Goal: Task Accomplishment & Management: Manage account settings

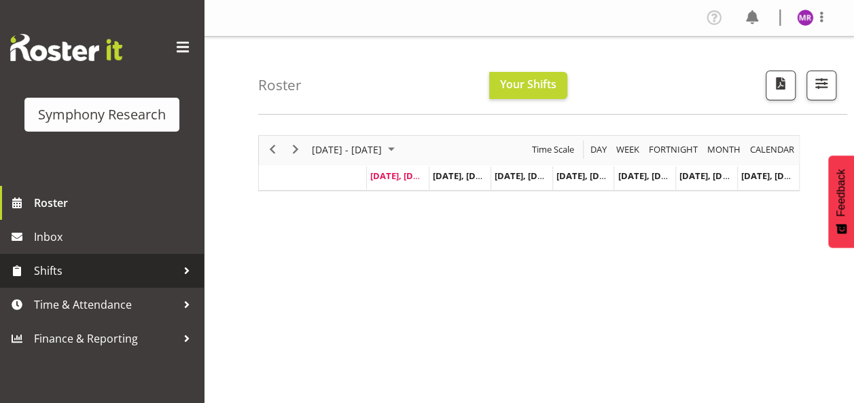
click at [50, 268] on span "Shifts" at bounding box center [105, 271] width 143 height 20
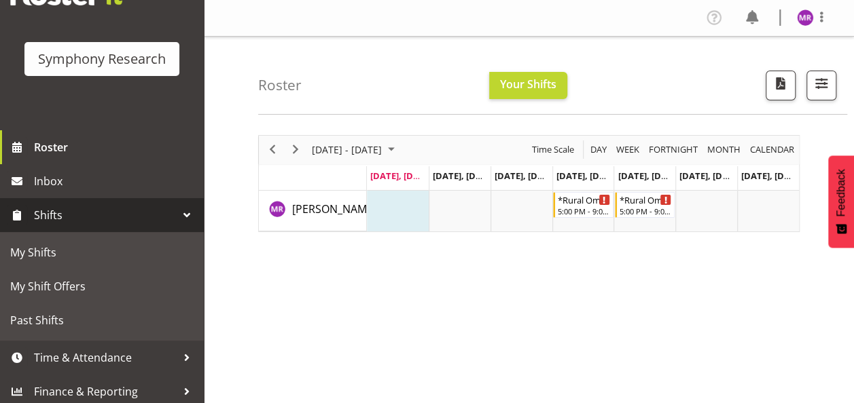
scroll to position [61, 0]
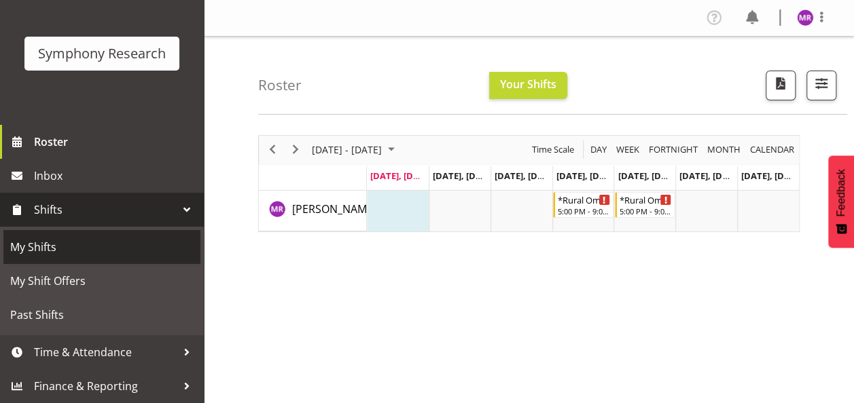
click at [34, 242] on span "My Shifts" at bounding box center [101, 247] width 183 height 20
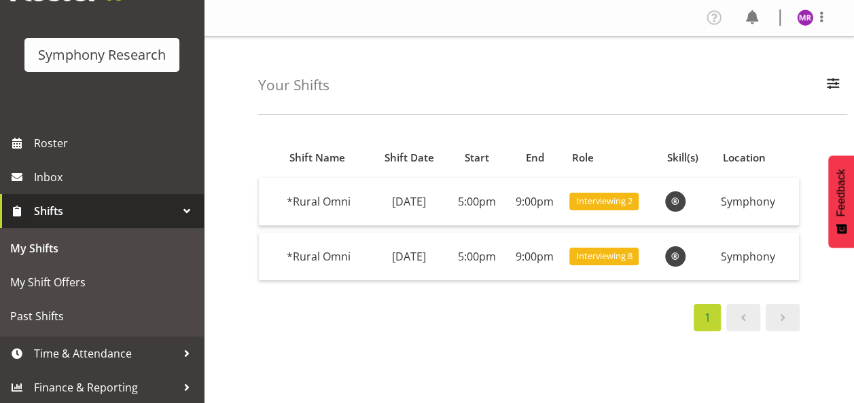
scroll to position [61, 0]
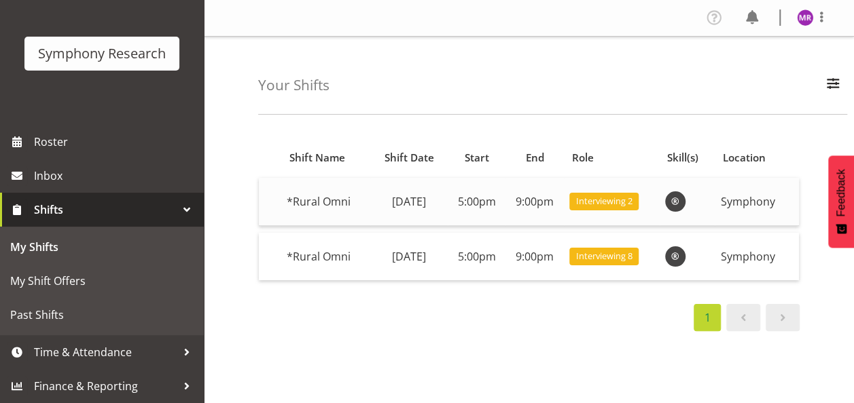
click at [627, 201] on span "Interviewing 2" at bounding box center [604, 201] width 56 height 13
click at [441, 326] on div "1" at bounding box center [528, 317] width 541 height 27
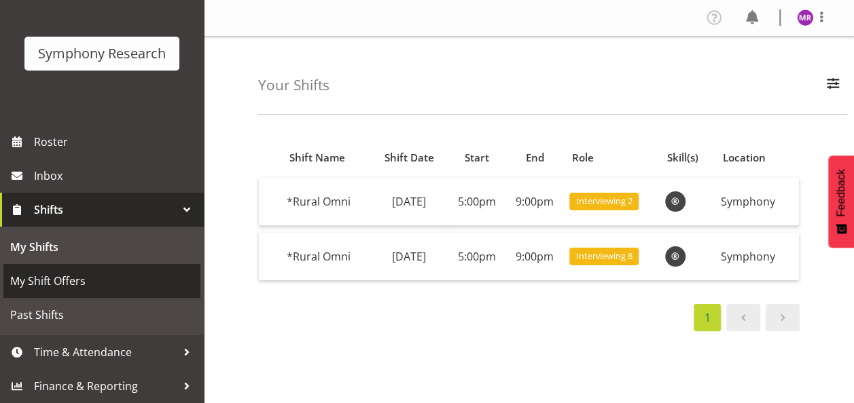
click at [73, 282] on span "My Shift Offers" at bounding box center [101, 281] width 183 height 20
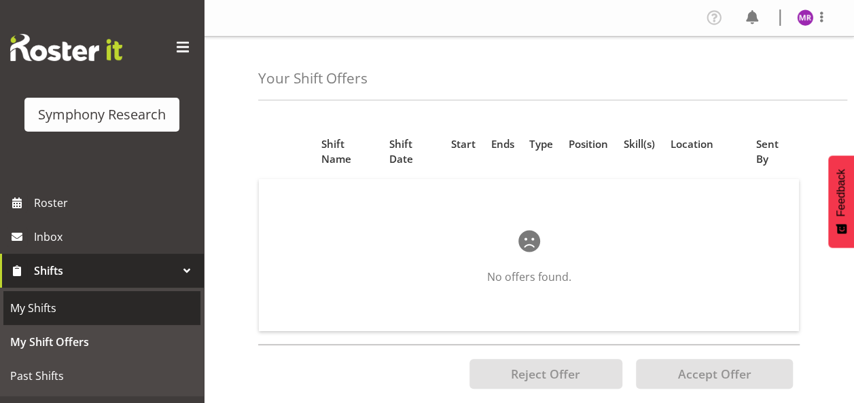
click at [59, 313] on span "My Shifts" at bounding box center [101, 308] width 183 height 20
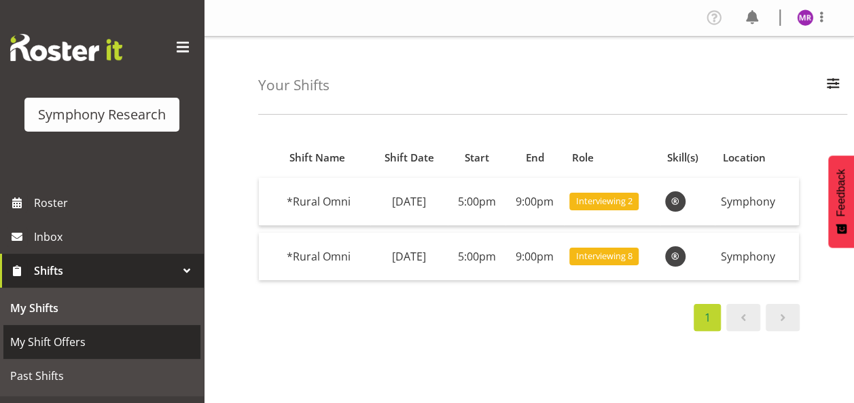
click at [57, 345] on span "My Shift Offers" at bounding box center [101, 342] width 183 height 20
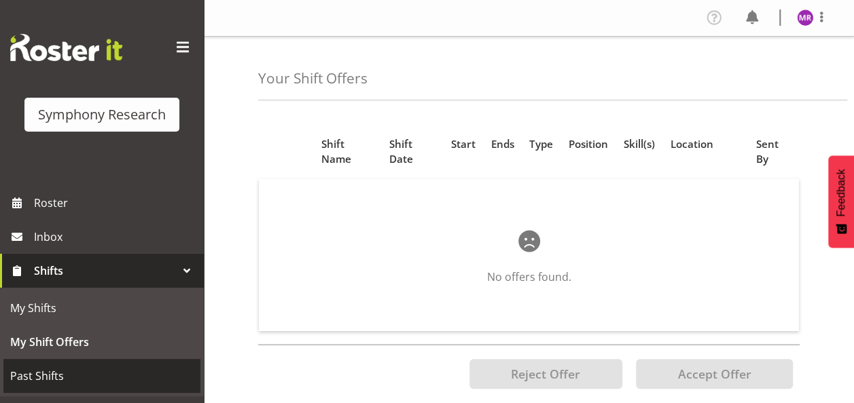
click at [46, 373] on span "Past Shifts" at bounding box center [101, 376] width 183 height 20
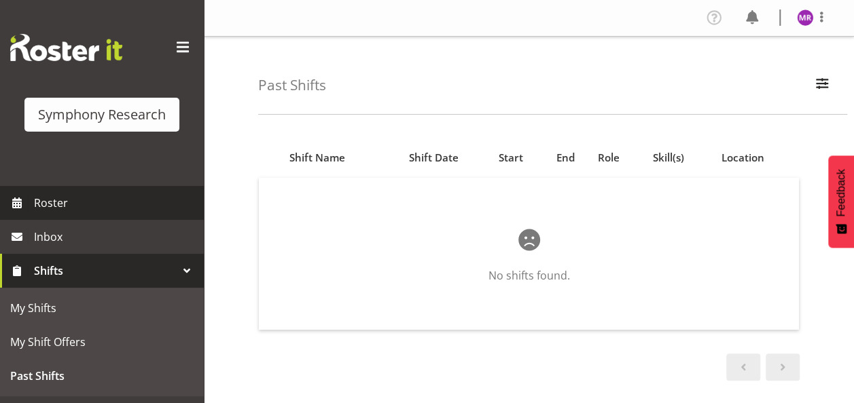
click at [58, 201] on span "Roster" at bounding box center [115, 203] width 163 height 20
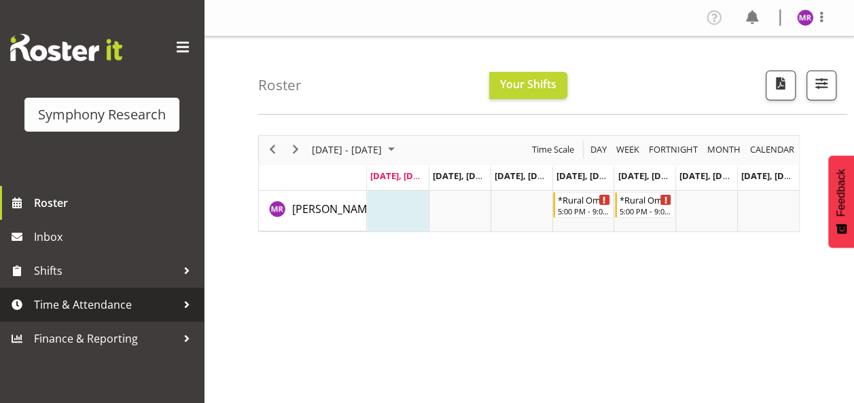
click at [58, 303] on span "Time & Attendance" at bounding box center [105, 305] width 143 height 20
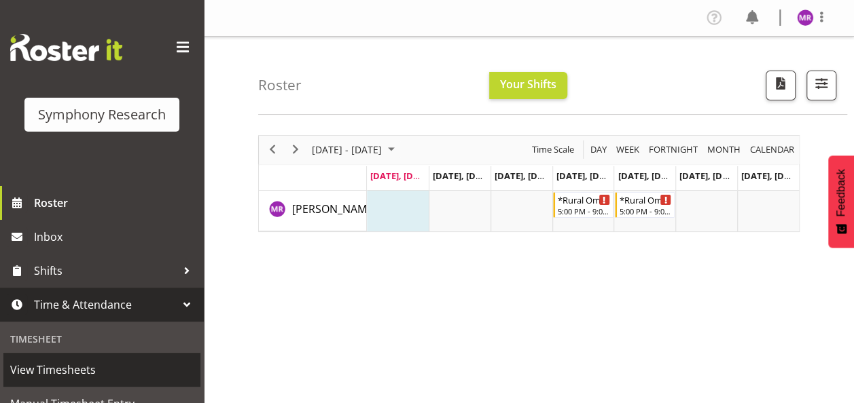
click at [56, 372] on span "View Timesheets" at bounding box center [101, 370] width 183 height 20
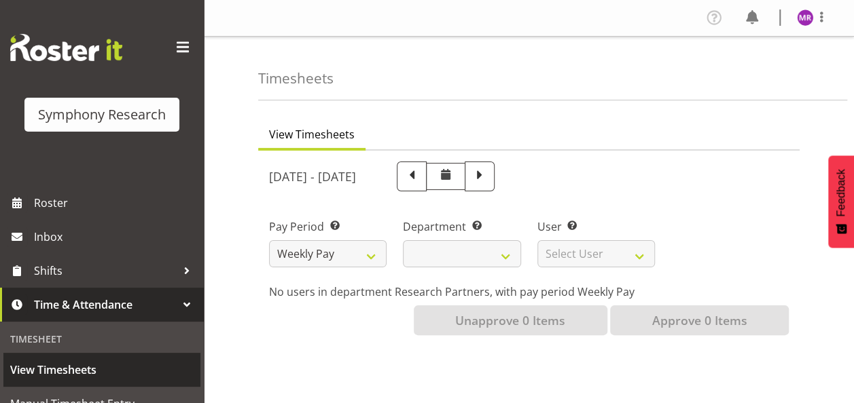
select select
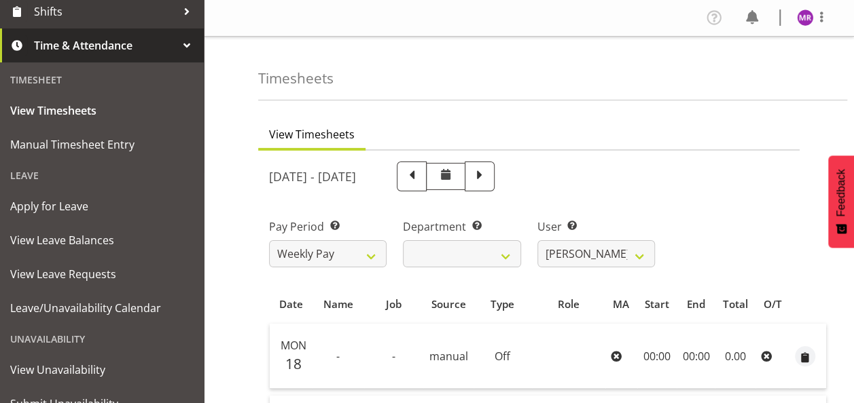
scroll to position [272, 0]
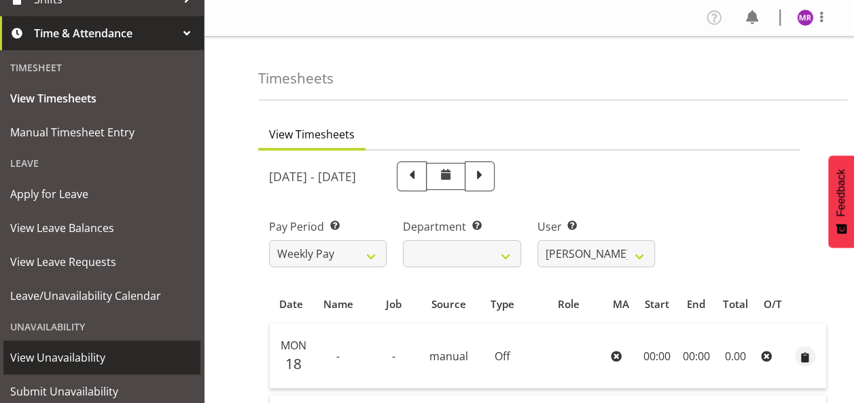
click at [76, 358] on span "View Unavailability" at bounding box center [101, 358] width 183 height 20
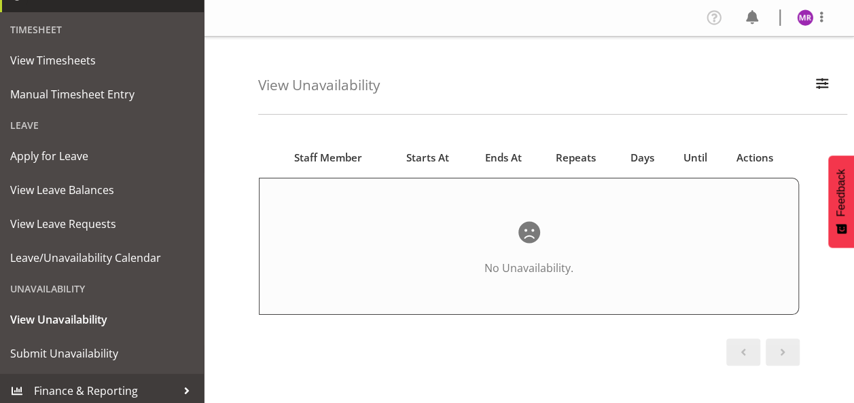
scroll to position [314, 0]
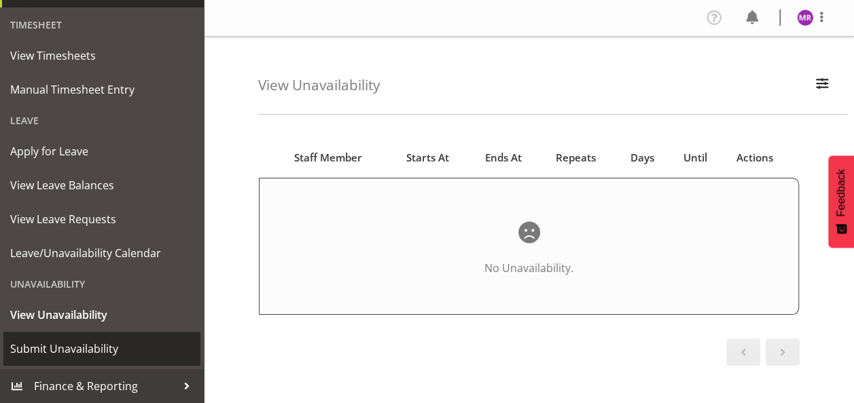
click at [37, 342] on span "Submit Unavailability" at bounding box center [101, 349] width 183 height 20
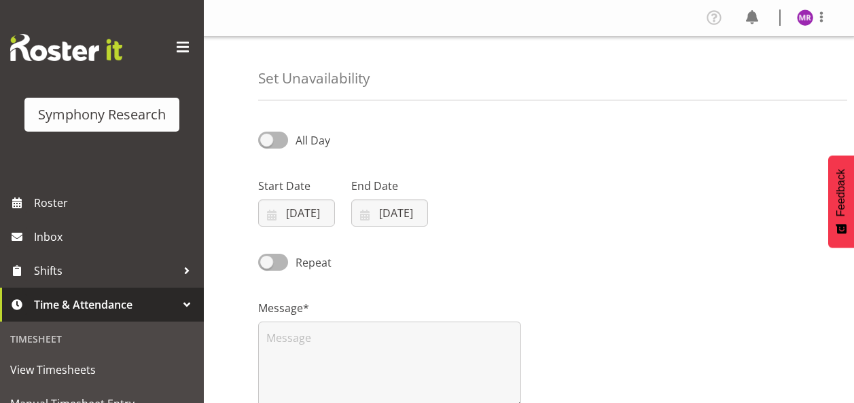
select select "7"
select select "2025"
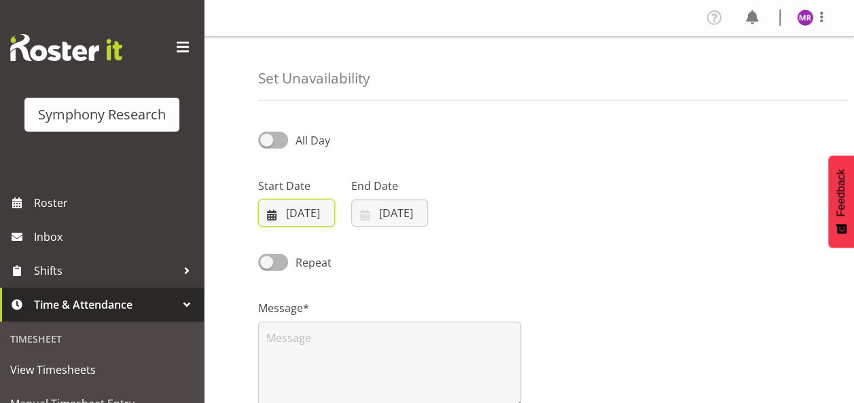
click at [272, 216] on input "[DATE]" at bounding box center [296, 213] width 77 height 27
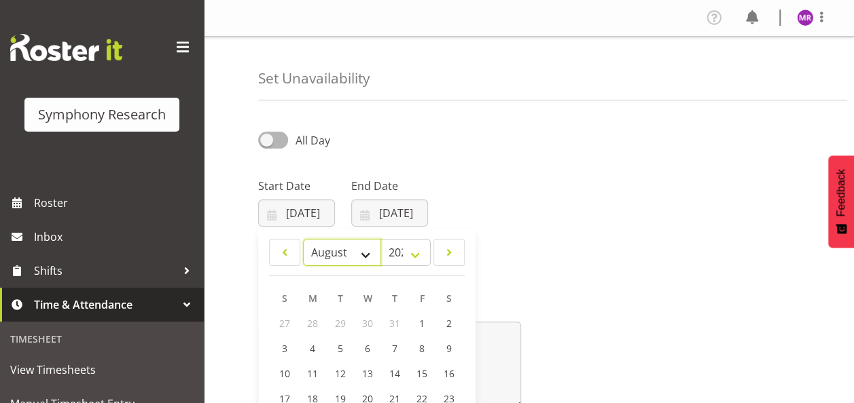
click at [361, 256] on select "January February March April May June July August September October November De…" at bounding box center [342, 252] width 78 height 27
select select "8"
click at [303, 239] on select "January February March April May June July August September October November De…" at bounding box center [342, 252] width 78 height 27
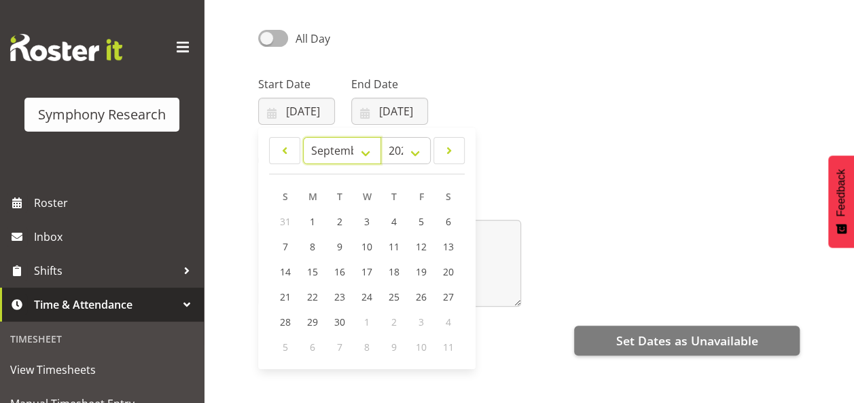
scroll to position [103, 0]
click at [313, 243] on span "8" at bounding box center [312, 246] width 5 height 13
type input "08/09/2025"
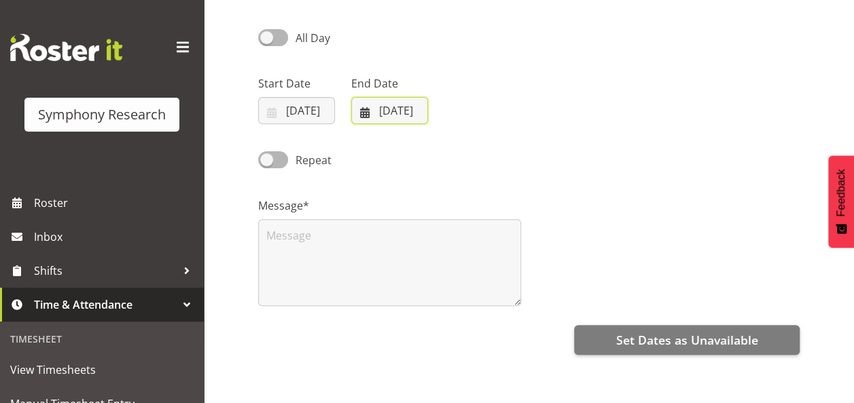
click at [358, 114] on input "25/08/2025" at bounding box center [389, 110] width 77 height 27
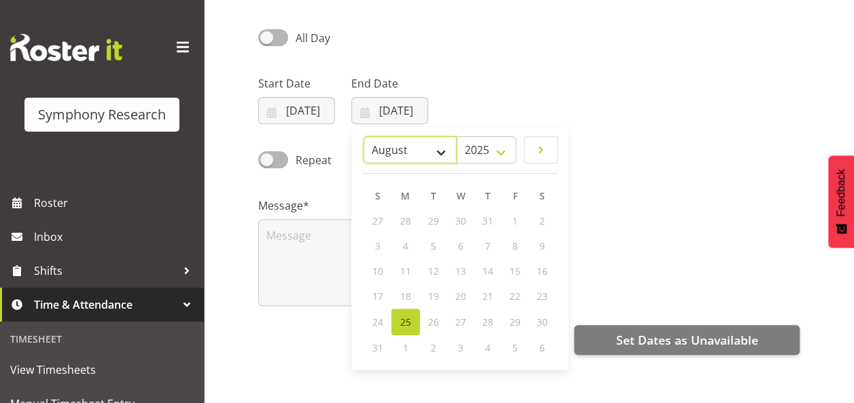
click at [441, 155] on select "January February March April May June July August September October November De…" at bounding box center [409, 149] width 93 height 27
select select "8"
click at [364, 136] on select "January February March April May June July August September October November De…" at bounding box center [409, 149] width 93 height 27
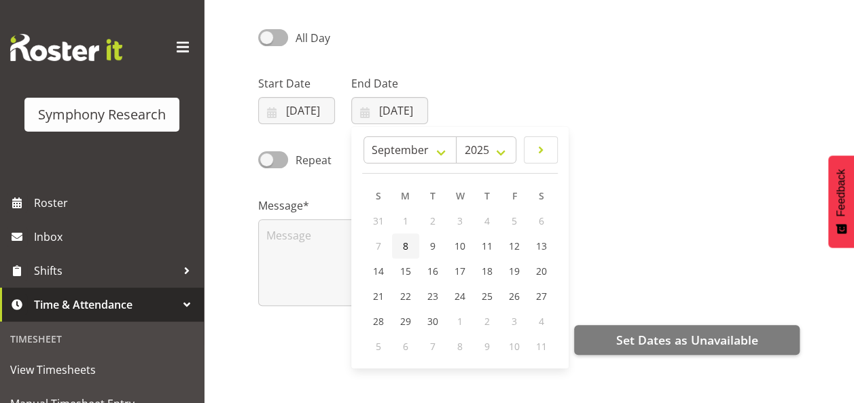
click at [404, 250] on span "8" at bounding box center [405, 246] width 5 height 13
type input "08/09/2025"
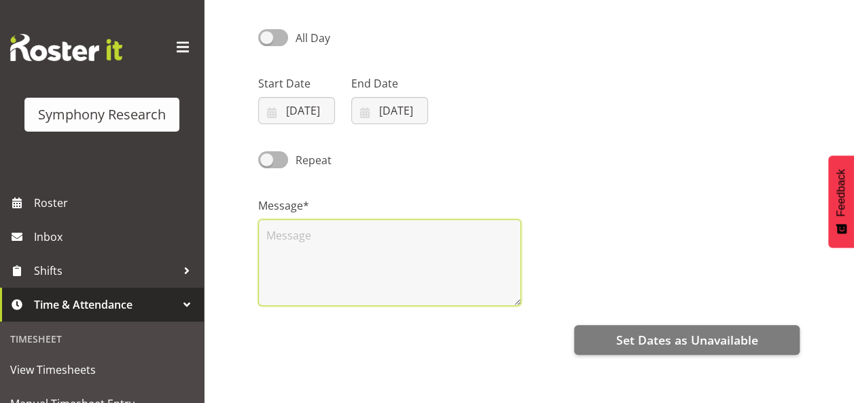
click at [394, 240] on textarea at bounding box center [389, 262] width 263 height 87
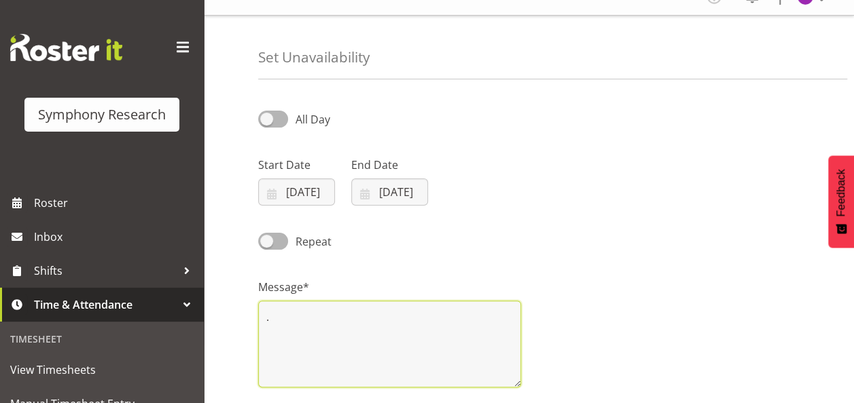
scroll to position [0, 0]
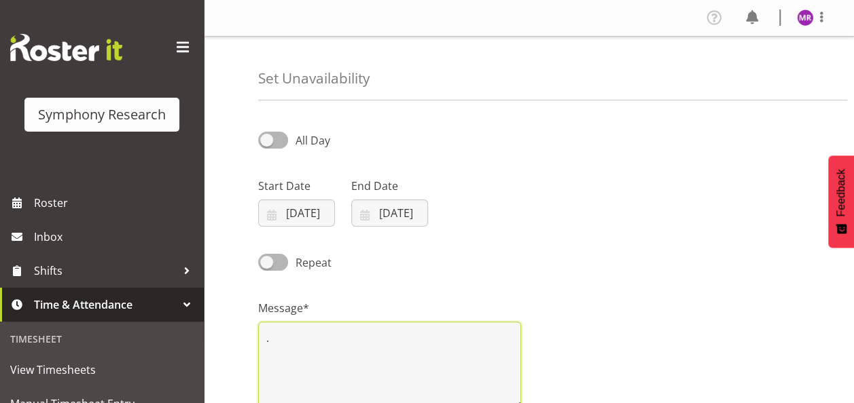
type textarea "."
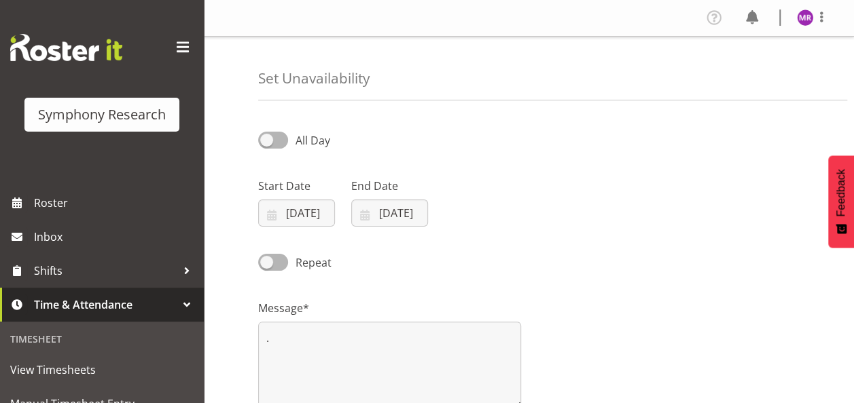
click at [549, 241] on div "Repeat" at bounding box center [529, 258] width 558 height 46
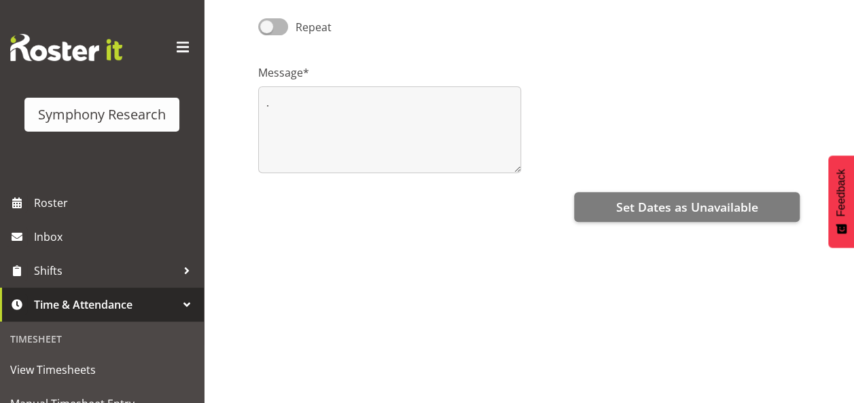
scroll to position [235, 0]
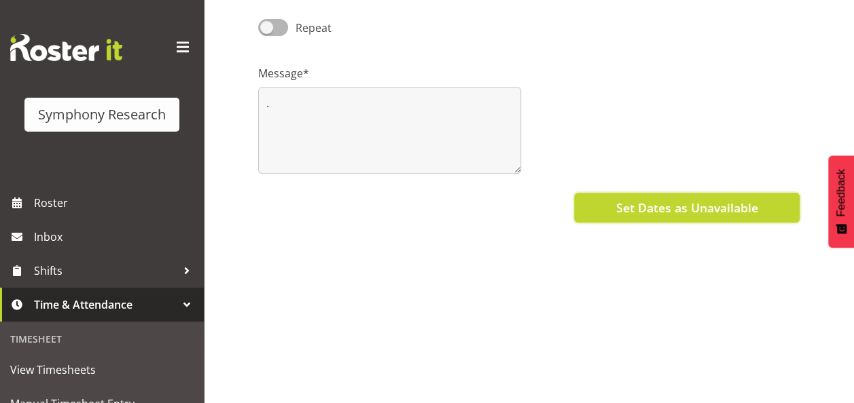
click at [691, 207] on span "Set Dates as Unavailable" at bounding box center [686, 208] width 142 height 18
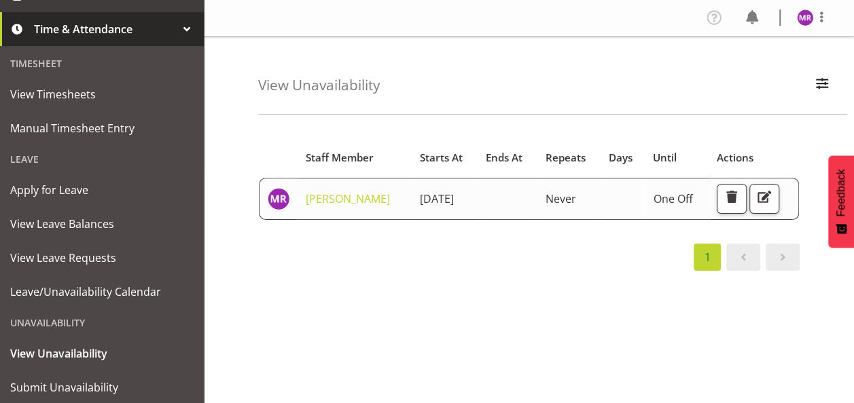
scroll to position [299, 0]
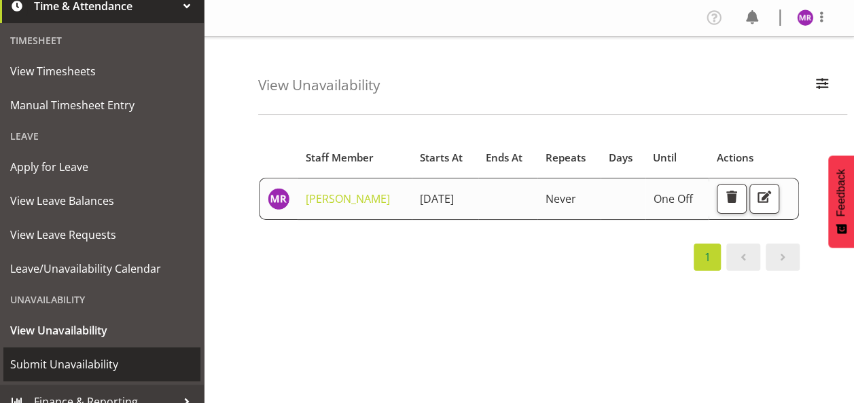
click at [52, 360] on span "Submit Unavailability" at bounding box center [101, 364] width 183 height 20
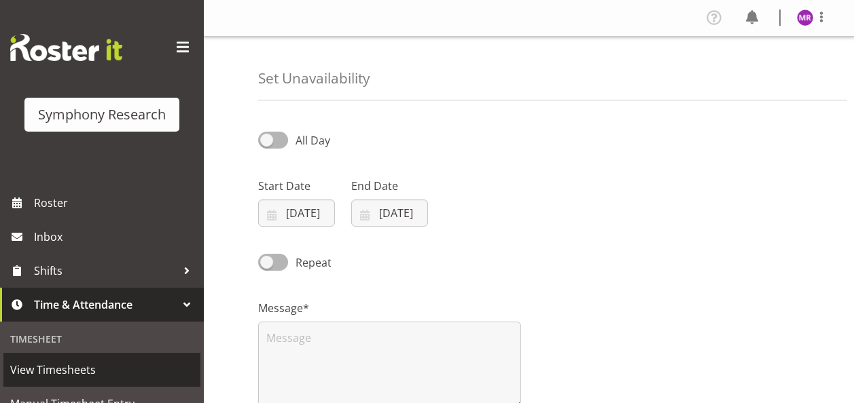
select select "7"
select select "2025"
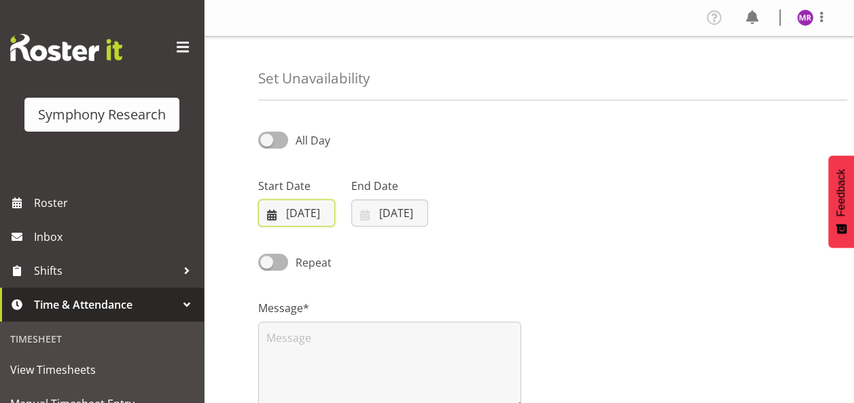
click at [276, 210] on input "[DATE]" at bounding box center [296, 213] width 77 height 27
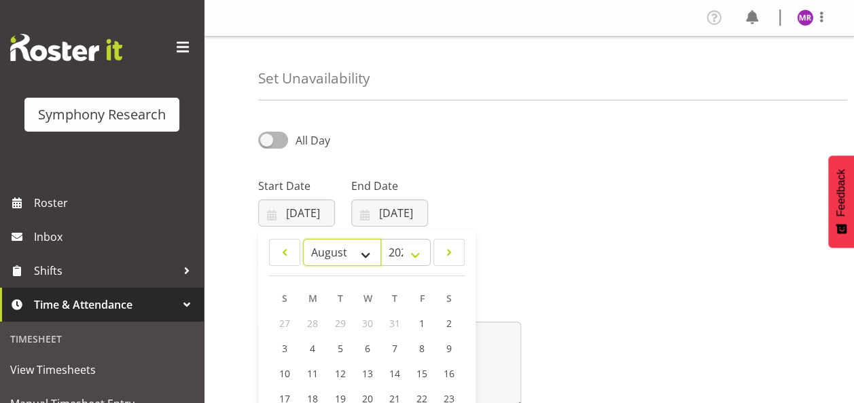
click at [365, 253] on select "January February March April May June July August September October November De…" at bounding box center [342, 252] width 78 height 27
select select "8"
click at [303, 239] on select "January February March April May June July August September October November De…" at bounding box center [342, 252] width 78 height 27
click at [572, 272] on div "Repeat" at bounding box center [529, 258] width 558 height 46
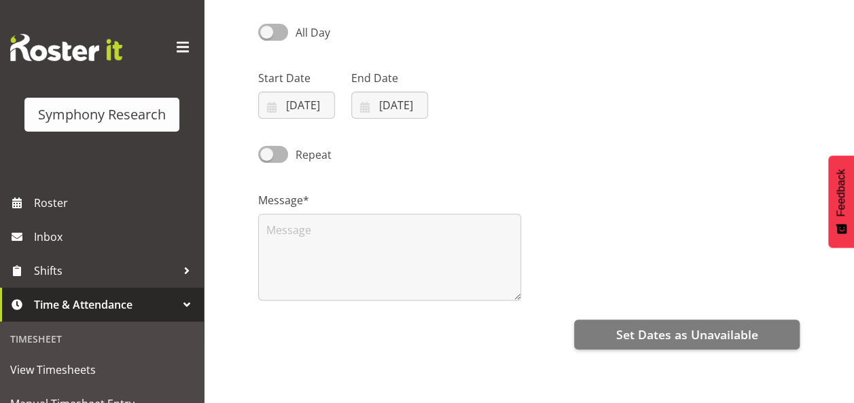
scroll to position [109, 0]
click at [302, 106] on input "[DATE]" at bounding box center [296, 104] width 77 height 27
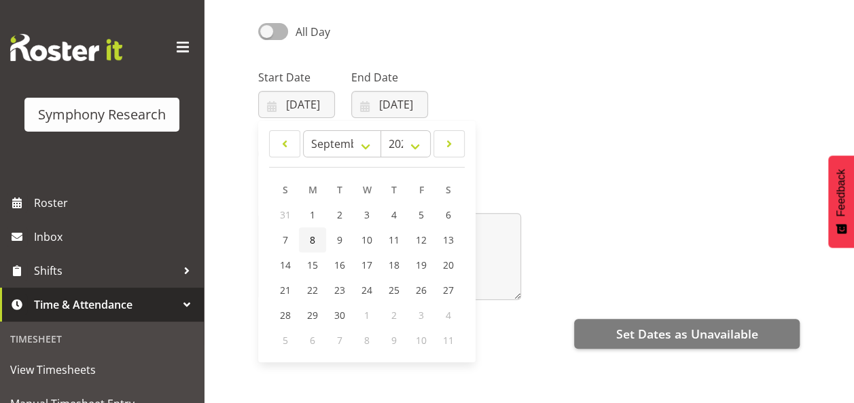
click at [306, 244] on link "8" at bounding box center [312, 239] width 27 height 25
type input "[DATE]"
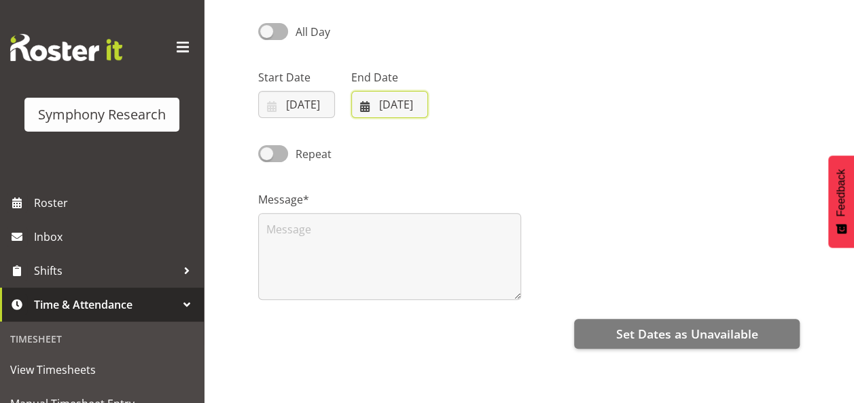
click at [390, 102] on input "[DATE]" at bounding box center [389, 104] width 77 height 27
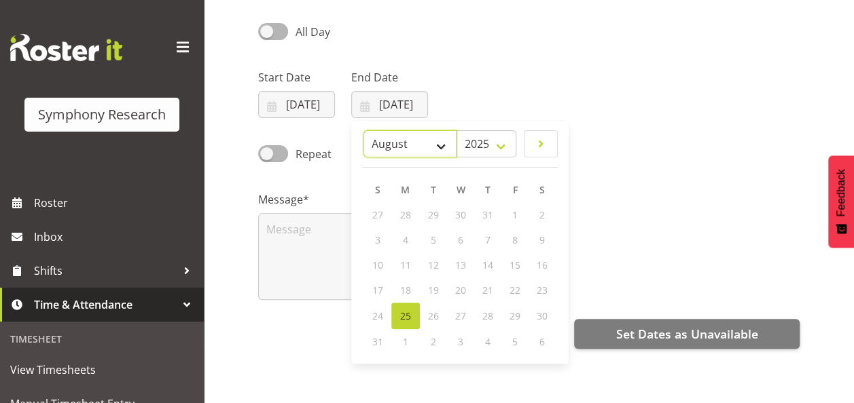
click at [437, 148] on select "January February March April May June July August September October November De…" at bounding box center [409, 143] width 93 height 27
select select "8"
click at [364, 130] on select "January February March April May June July August September October November De…" at bounding box center [409, 143] width 93 height 27
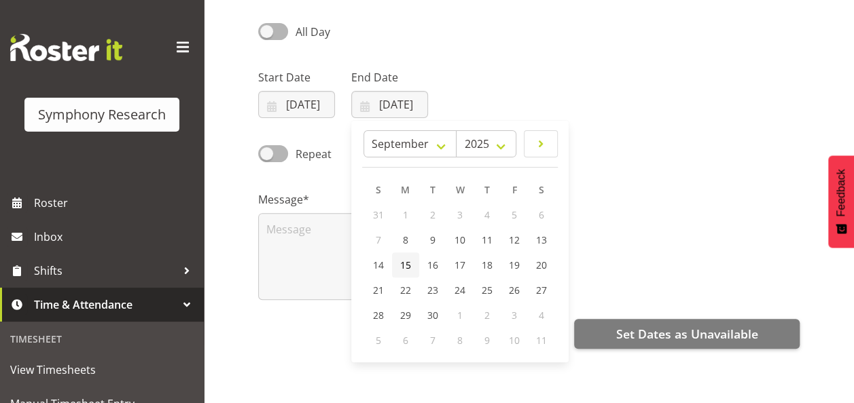
click at [409, 263] on span "15" at bounding box center [405, 265] width 11 height 13
type input "[DATE]"
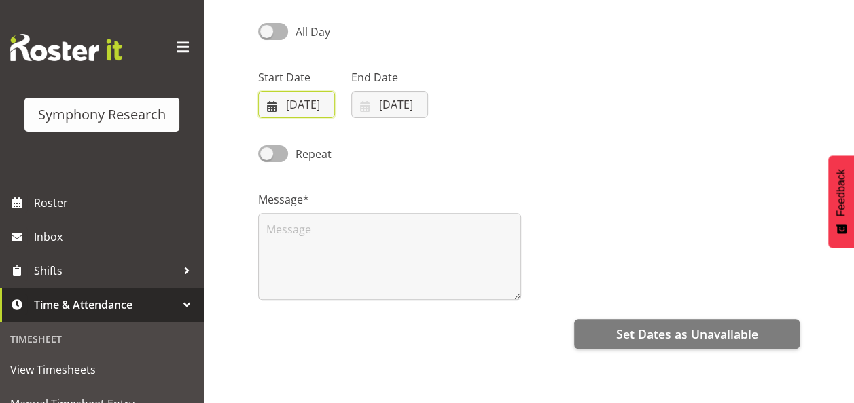
click at [308, 105] on input "08/09/2025" at bounding box center [296, 104] width 77 height 27
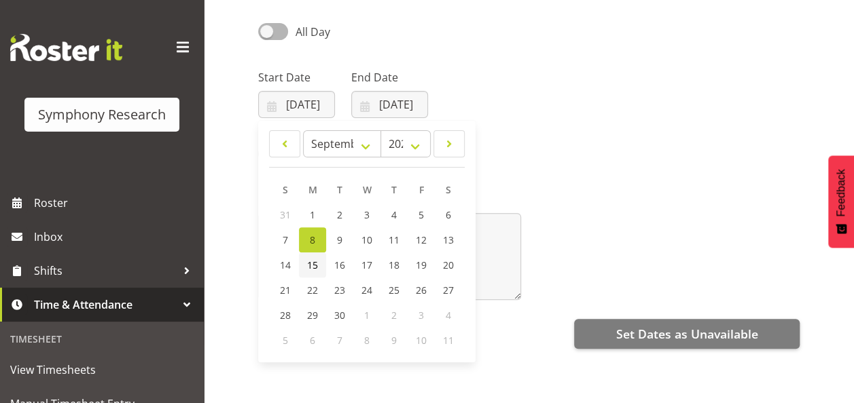
click at [316, 265] on span "15" at bounding box center [312, 265] width 11 height 13
type input "15/09/2025"
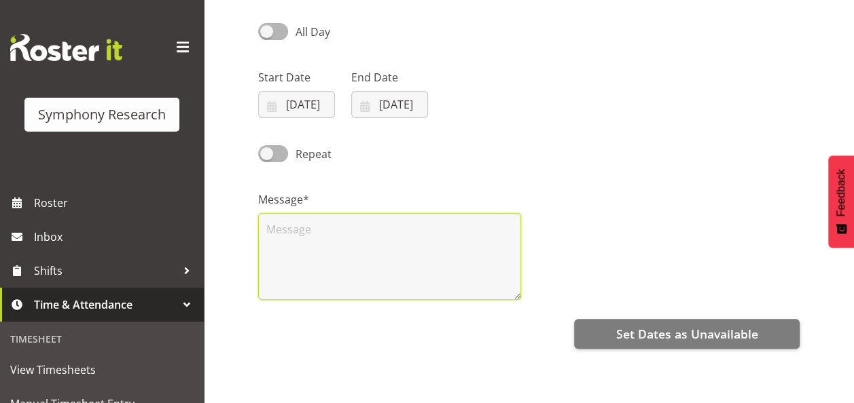
click at [316, 265] on textarea at bounding box center [389, 256] width 263 height 87
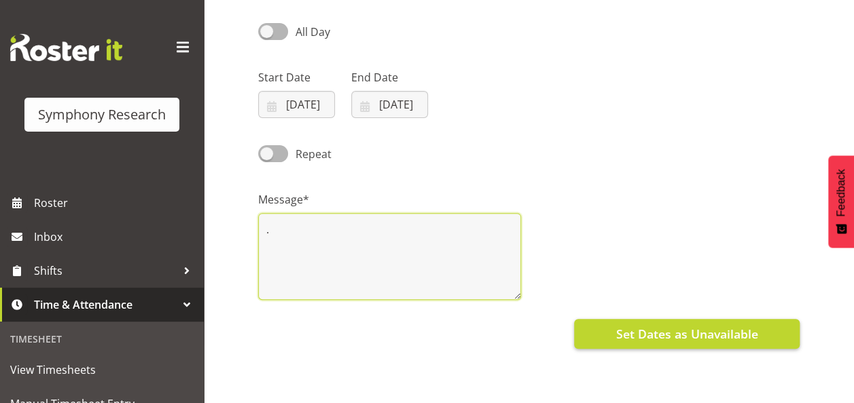
type textarea "."
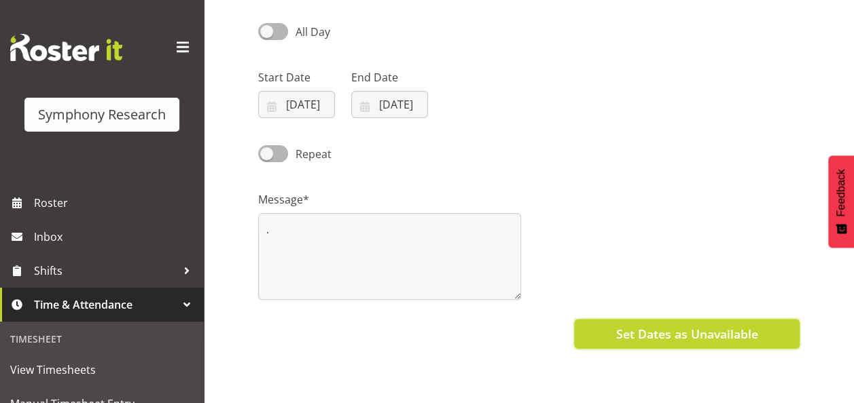
click at [697, 329] on span "Set Dates as Unavailable" at bounding box center [686, 334] width 142 height 18
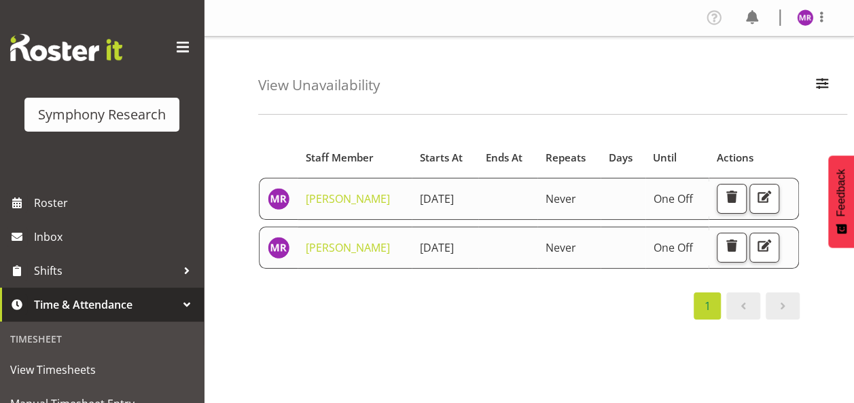
click at [570, 329] on div "Starts At Staff Member Starts At Ends At Repeats Days Until Actions [PERSON_NAM…" at bounding box center [556, 396] width 596 height 543
